Goal: Submit feedback/report problem

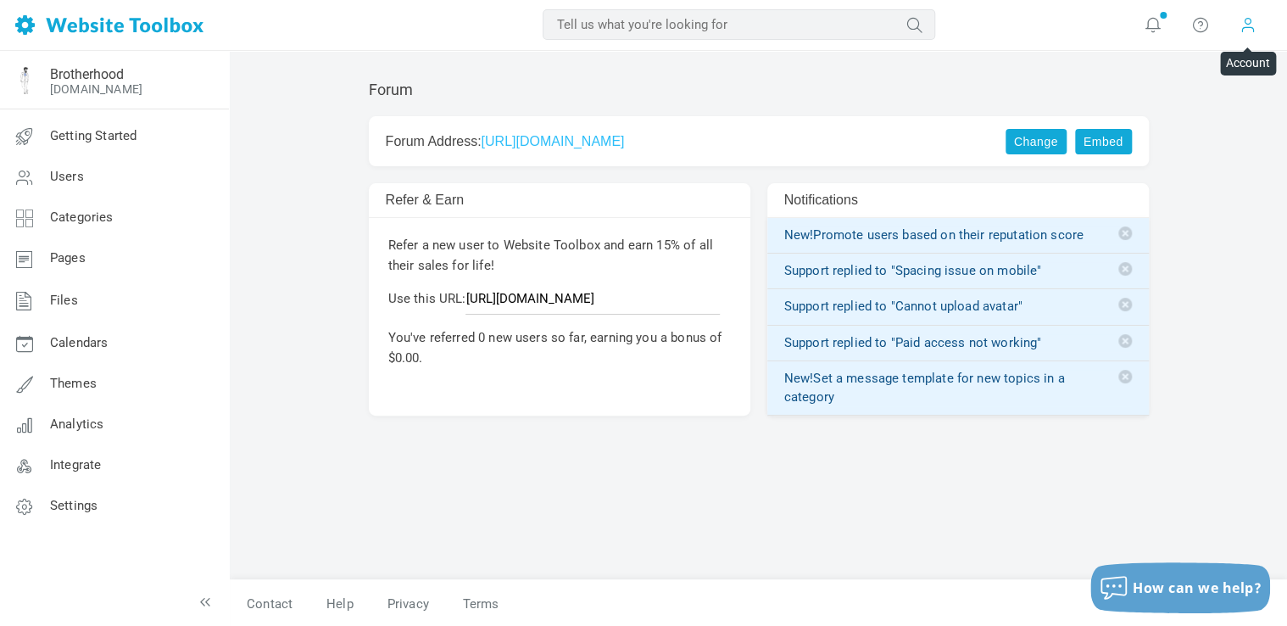
click at [1243, 31] on span at bounding box center [1248, 24] width 17 height 19
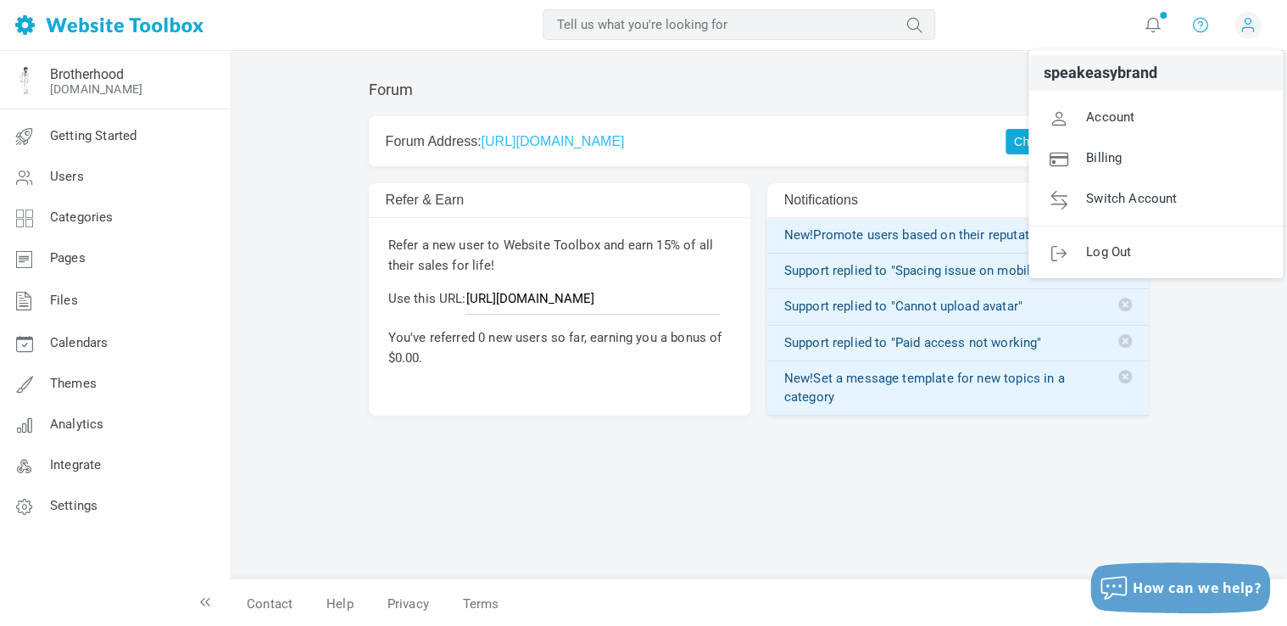
click at [1208, 25] on icon at bounding box center [1200, 24] width 17 height 19
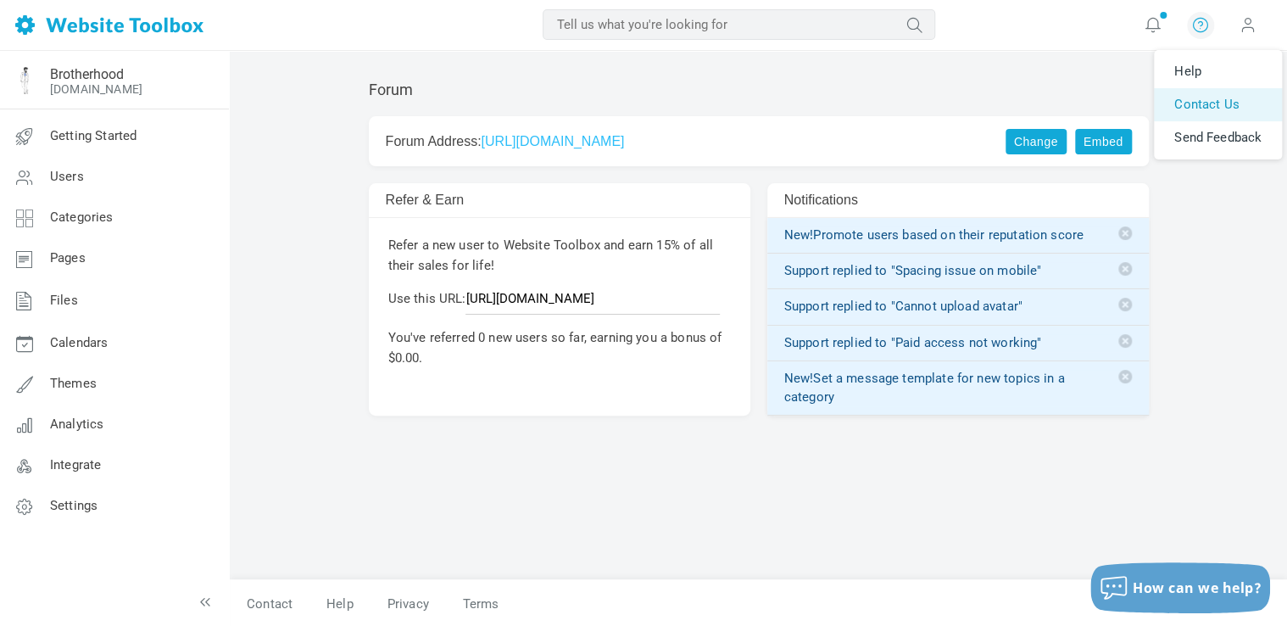
click at [1198, 105] on link "Contact Us" at bounding box center [1218, 104] width 128 height 33
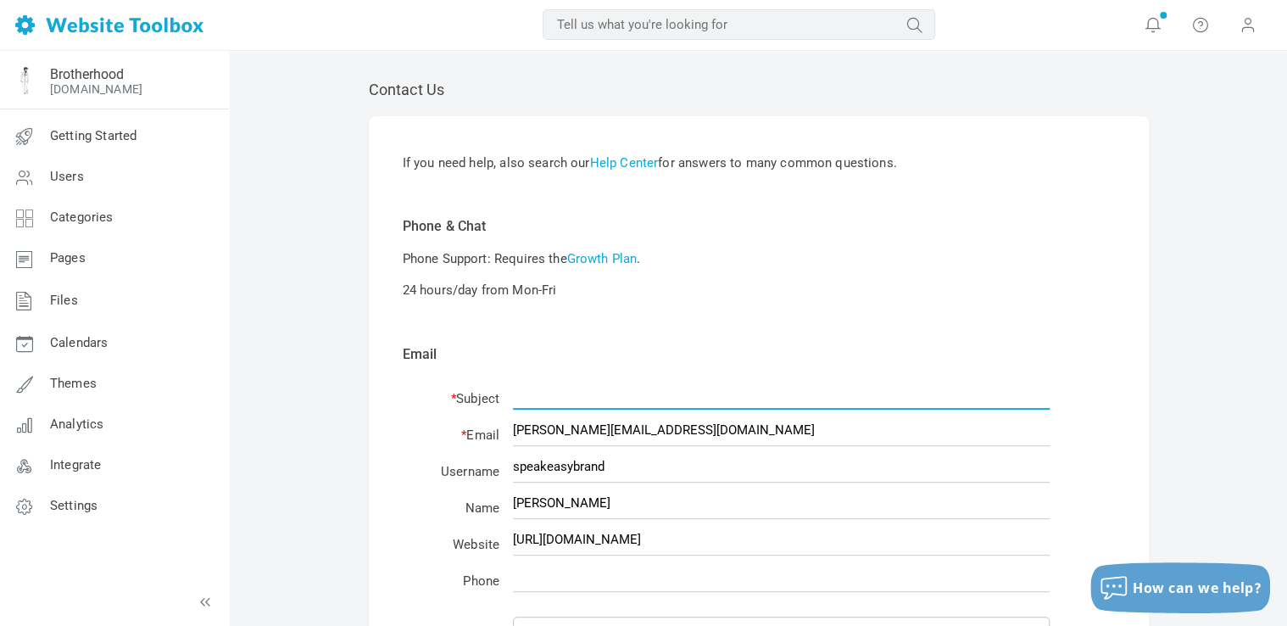
click at [570, 392] on input "text" at bounding box center [781, 393] width 537 height 32
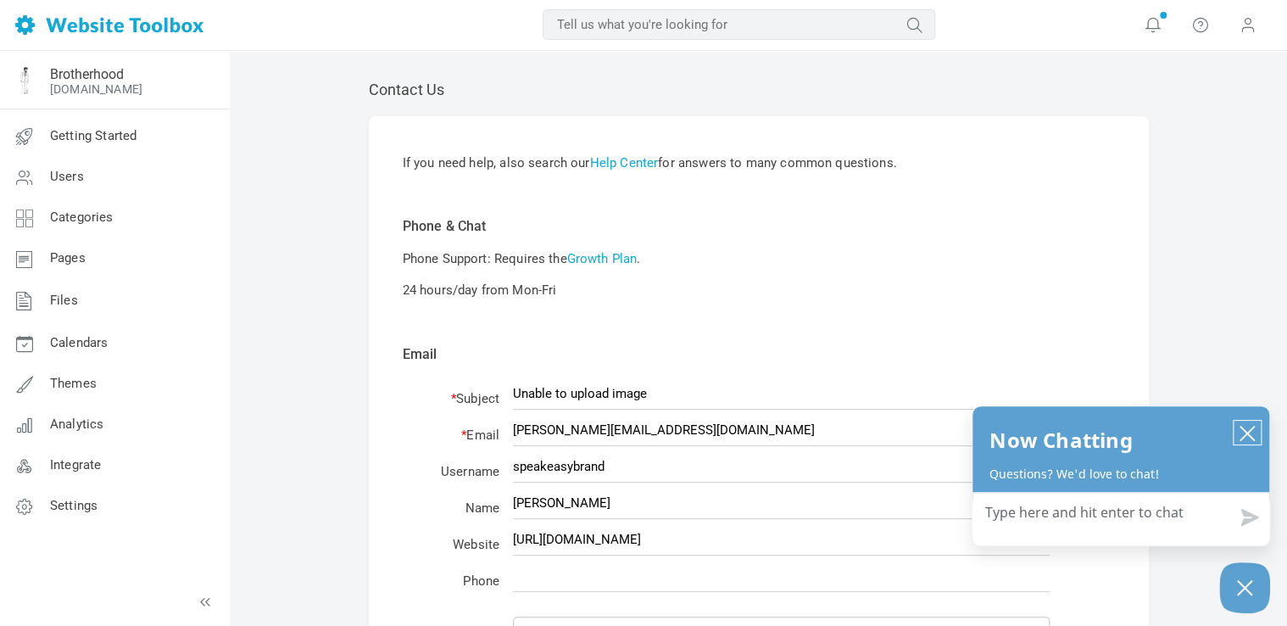
click at [1245, 436] on icon "close chatbox" at bounding box center [1248, 434] width 14 height 14
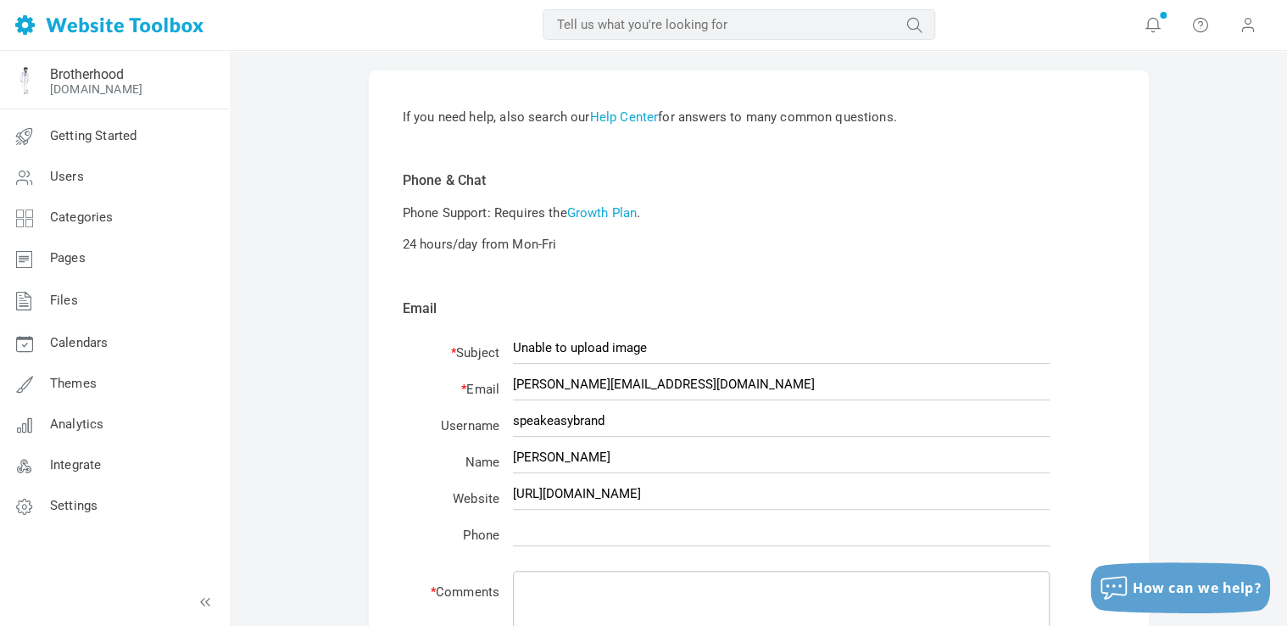
scroll to position [50, 0]
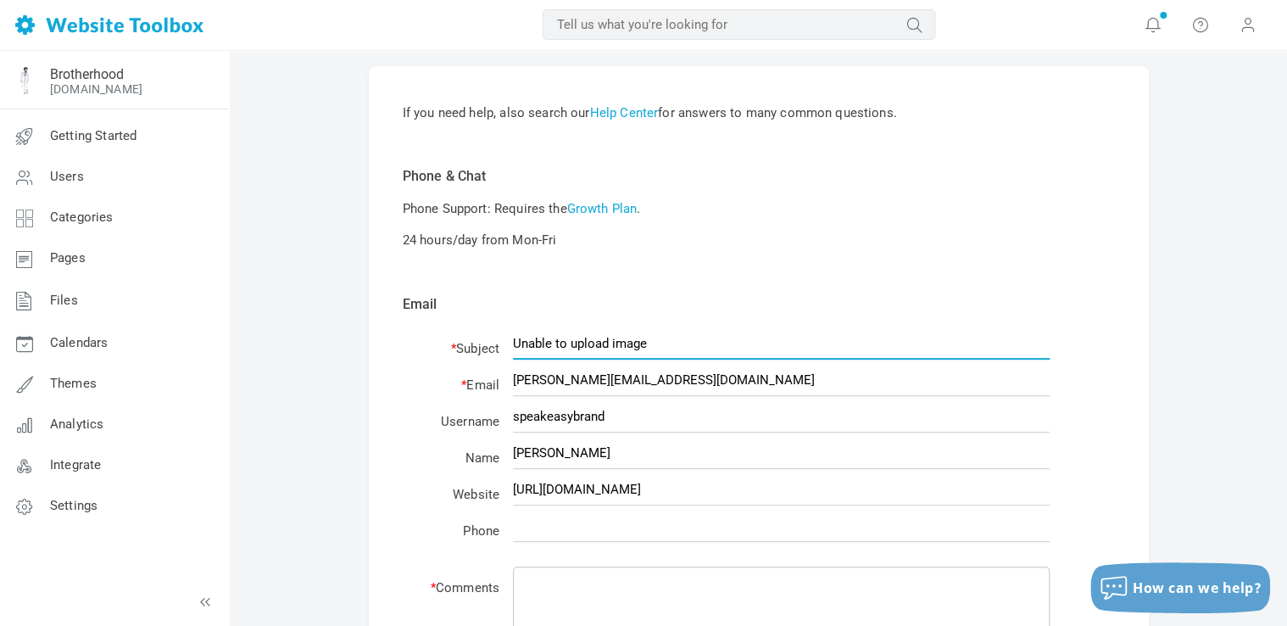
click at [627, 338] on input "Unable to upload image" at bounding box center [781, 343] width 537 height 32
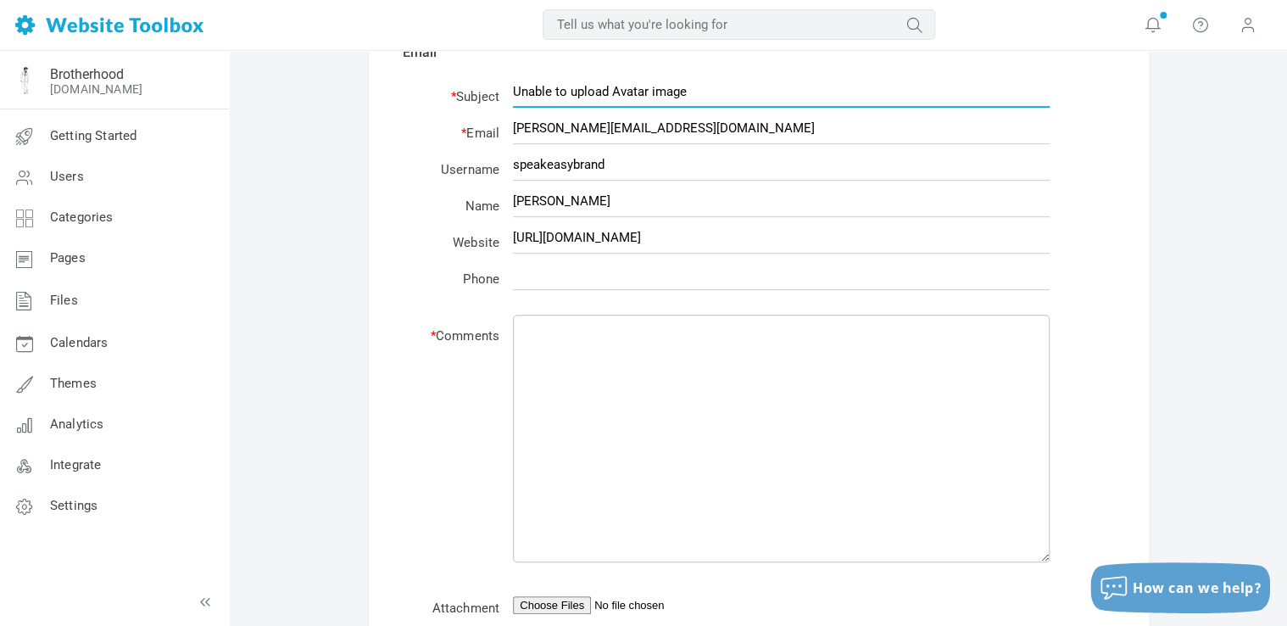
scroll to position [304, 0]
type input "Unable to upload Avatar image"
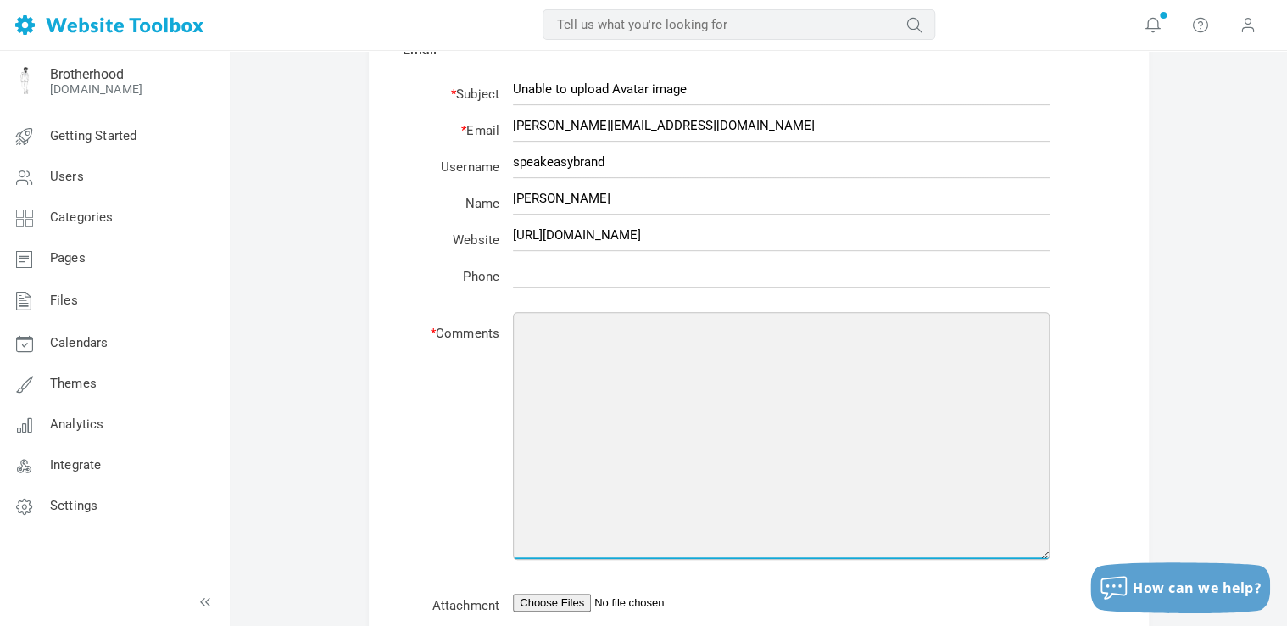
click at [656, 393] on textarea at bounding box center [781, 436] width 537 height 248
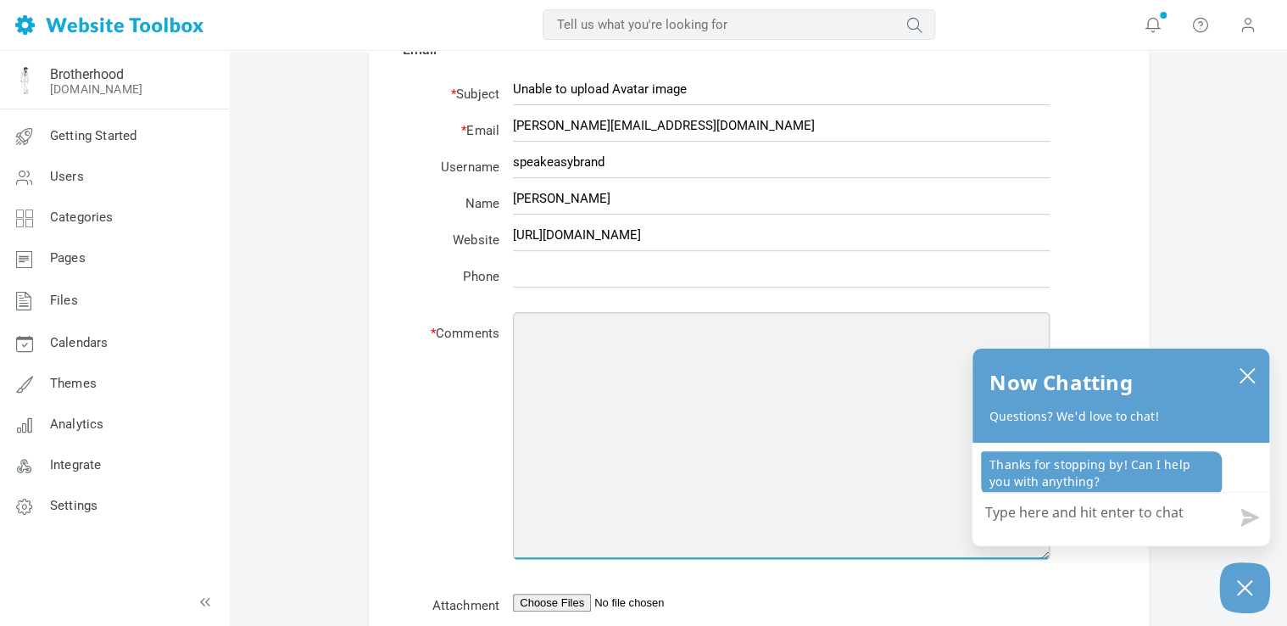
paste textarea "I cant upload a picture for an avatar from my phone or computer unfortunetely"
paste textarea "I select the picture and nothing happens"
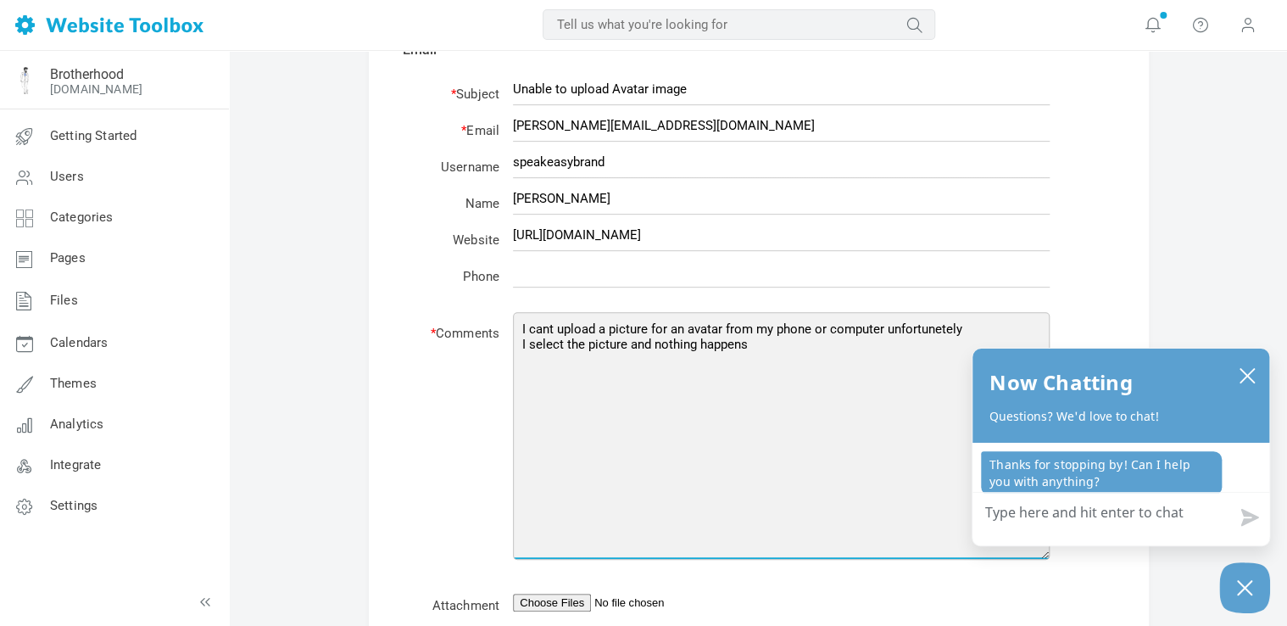
paste textarea "There is not an error msg"
click at [714, 433] on textarea "I cant upload a picture for an avatar from my phone or computer unfortunetely I…" at bounding box center [781, 436] width 537 height 248
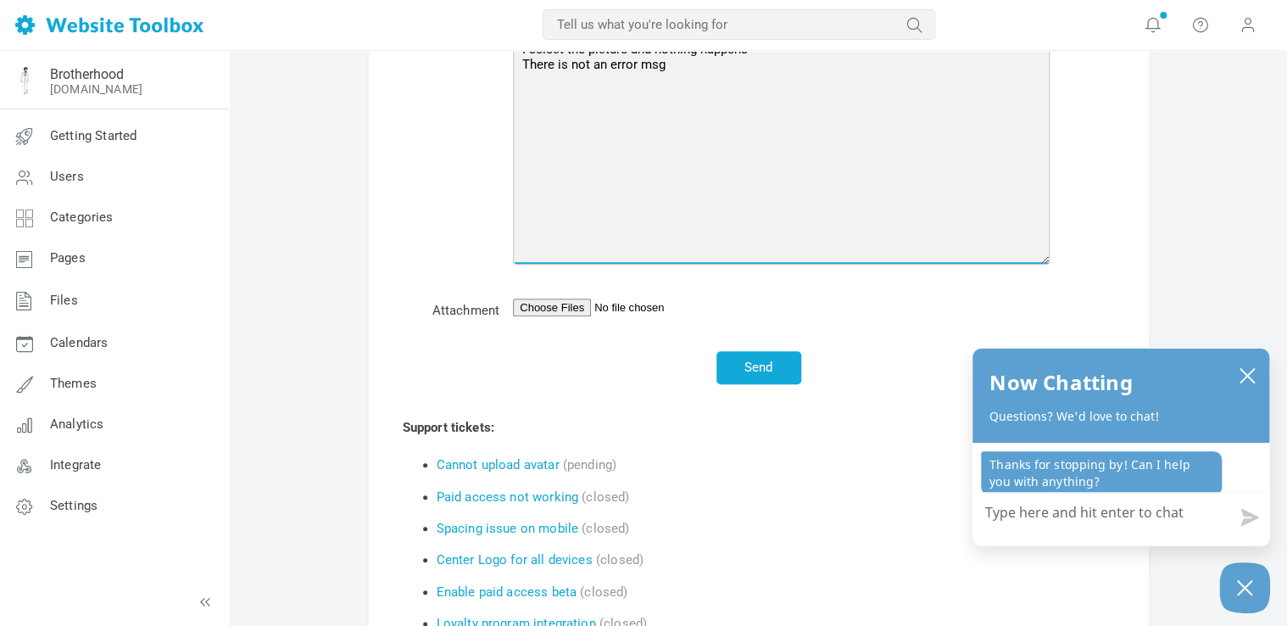
scroll to position [603, 0]
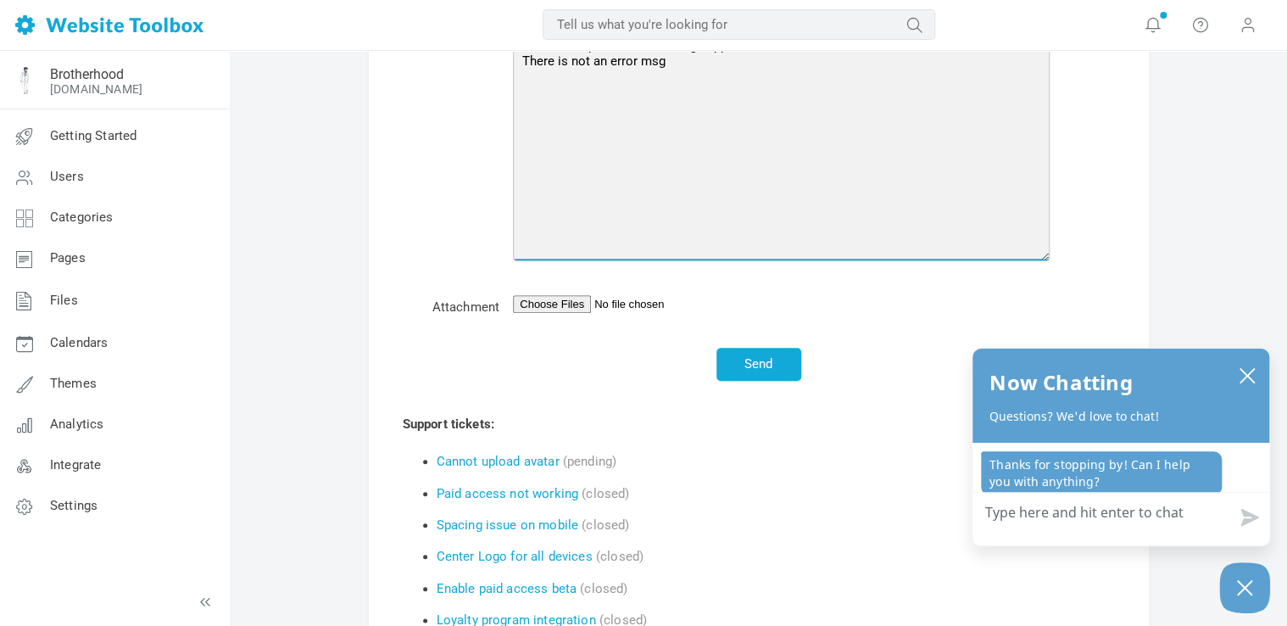
click at [687, 148] on textarea "I cant upload a picture for an avatar from my phone or computer unfortunetely I…" at bounding box center [781, 138] width 537 height 248
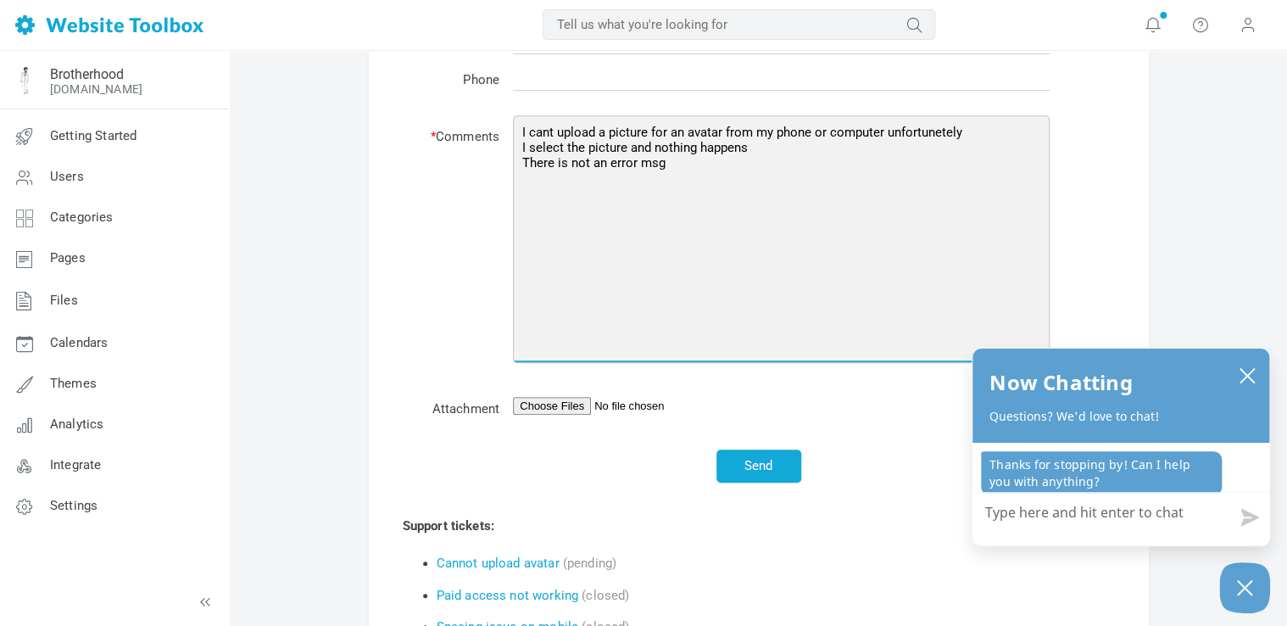
scroll to position [499, 0]
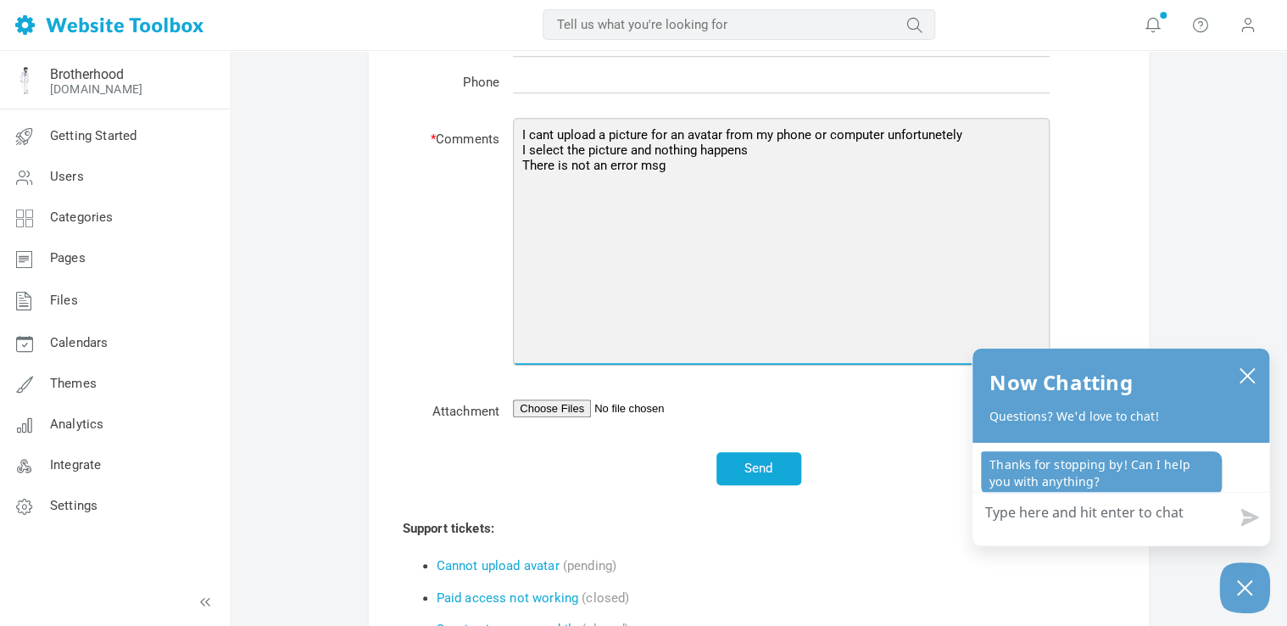
paste textarea "they are jpeg pictures"
click at [561, 276] on textarea "I cant upload a picture for an avatar from my phone or computer unfortunetely I…" at bounding box center [781, 242] width 537 height 248
paste textarea "I used to be able to do it and now I cant"
click at [637, 331] on textarea "I cant upload a picture for an avatar from my phone or computer unfortunetely I…" at bounding box center [781, 242] width 537 height 248
type textarea "I cant upload a picture for an avatar from my phone or computer unfortunetely I…"
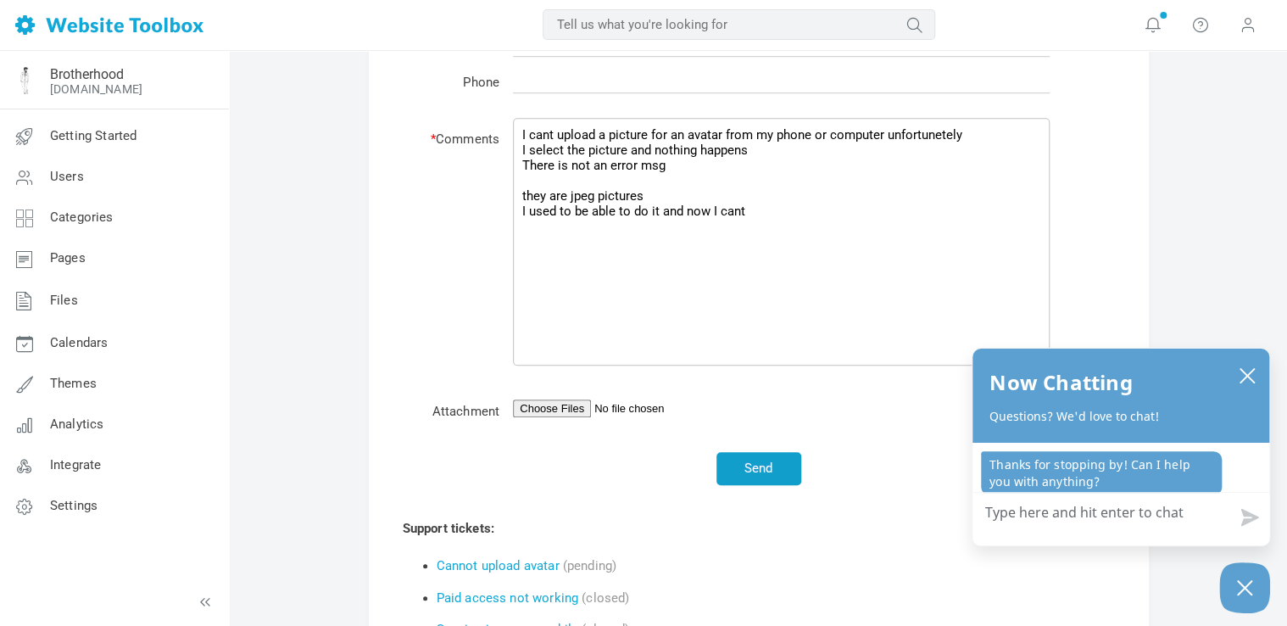
click at [770, 477] on button "Send" at bounding box center [759, 468] width 85 height 33
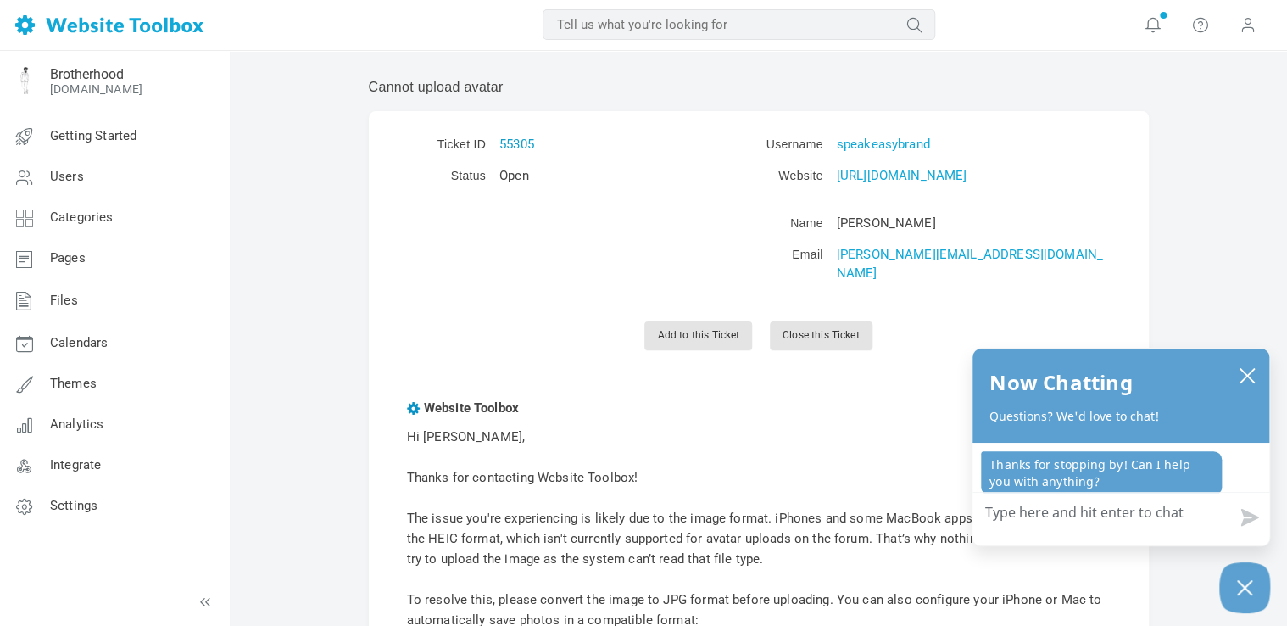
click at [516, 140] on link "55305" at bounding box center [517, 144] width 35 height 15
click at [551, 148] on td "55305" at bounding box center [626, 145] width 264 height 30
copy tbody "55305"
